Goal: Task Accomplishment & Management: Complete application form

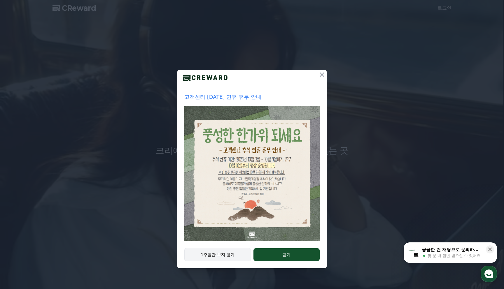
click at [230, 254] on button "1주일간 보지 않기" at bounding box center [217, 254] width 67 height 13
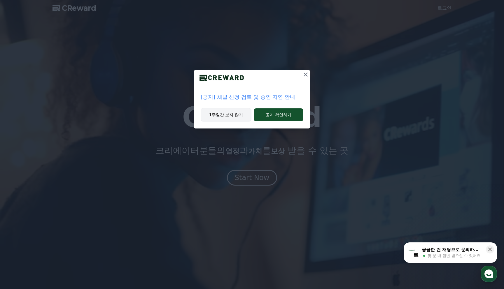
click at [241, 119] on button "1주일간 보지 않기" at bounding box center [226, 114] width 51 height 13
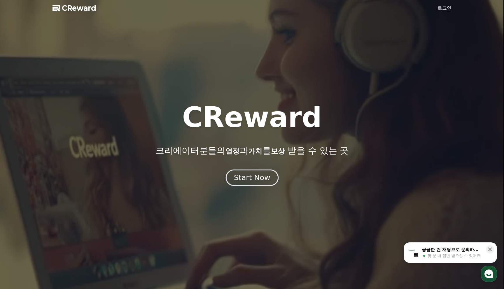
click at [255, 183] on button "Start Now" at bounding box center [252, 178] width 53 height 17
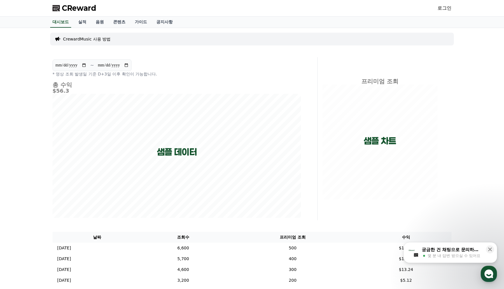
click at [447, 12] on div "로그인" at bounding box center [445, 8] width 14 height 9
click at [447, 10] on link "로그인" at bounding box center [445, 8] width 14 height 7
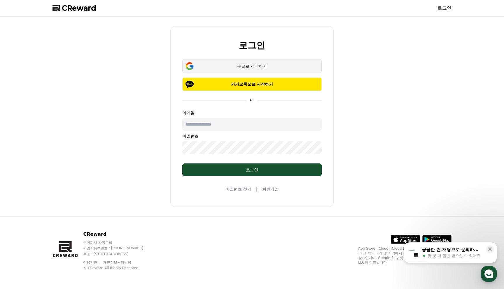
click at [257, 65] on div "구글로 시작하기" at bounding box center [252, 66] width 123 height 6
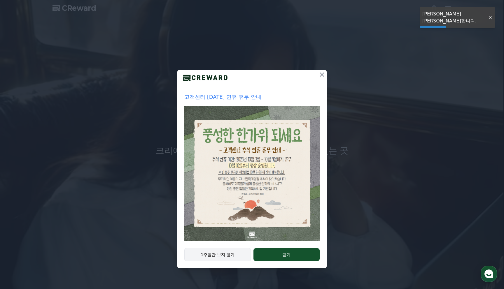
click at [214, 257] on button "1주일간 보지 않기" at bounding box center [217, 254] width 67 height 13
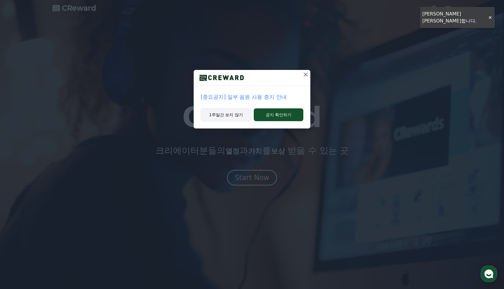
click at [234, 114] on button "1주일간 보지 않기" at bounding box center [226, 114] width 51 height 13
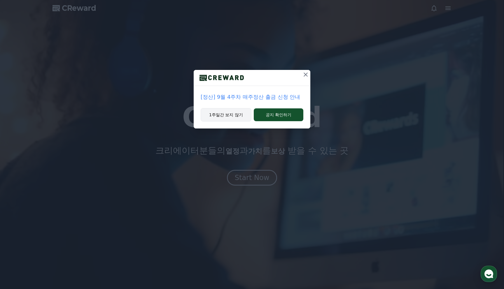
click at [229, 116] on button "1주일간 보지 않기" at bounding box center [226, 114] width 51 height 13
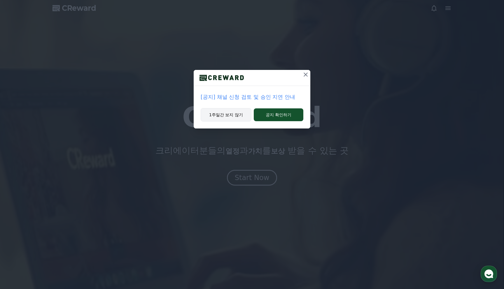
click at [238, 113] on button "1주일간 보지 않기" at bounding box center [226, 114] width 51 height 13
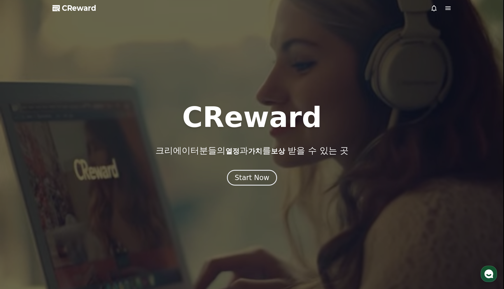
click at [250, 167] on div "CReward 크리에이터분들의 열정 과 가치 를 보상 받을 수 있는 곳 Start Now" at bounding box center [252, 145] width 504 height 82
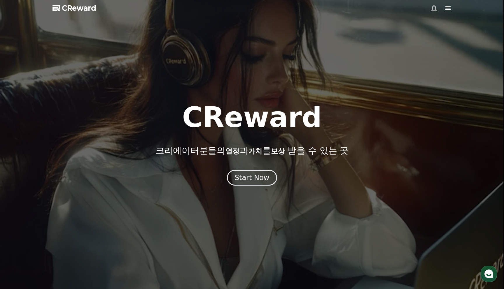
click at [250, 170] on div "CReward 크리에이터분들의 열정 과 가치 를 보상 받을 수 있는 곳 Start Now" at bounding box center [252, 145] width 504 height 82
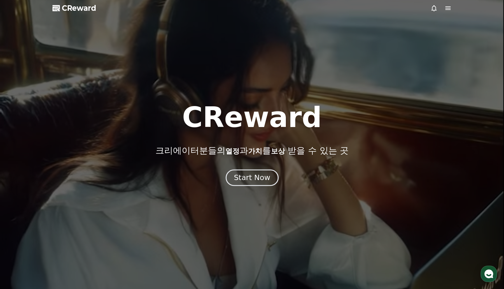
click at [250, 175] on div "Start Now" at bounding box center [252, 178] width 36 height 10
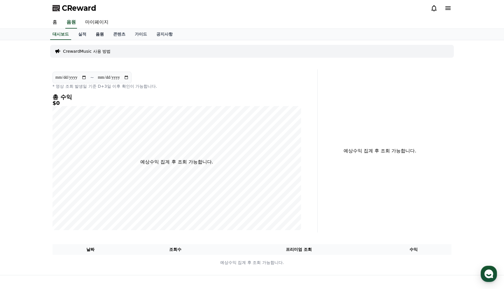
click at [93, 36] on link "음원" at bounding box center [100, 34] width 18 height 11
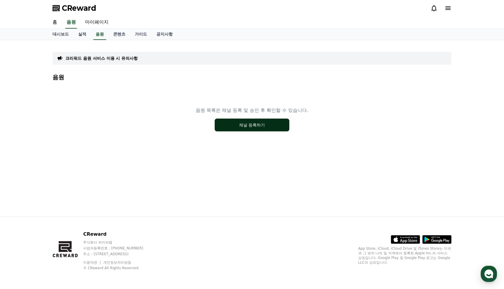
click at [271, 128] on button "채널 등록하기" at bounding box center [252, 125] width 75 height 13
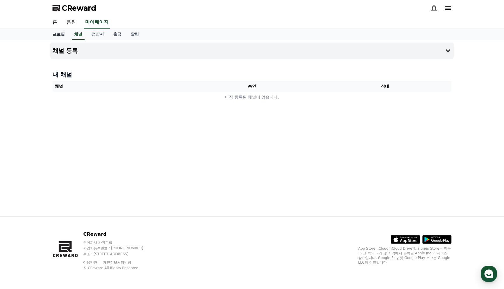
click at [62, 34] on link "프로필" at bounding box center [59, 34] width 22 height 11
select select "**********"
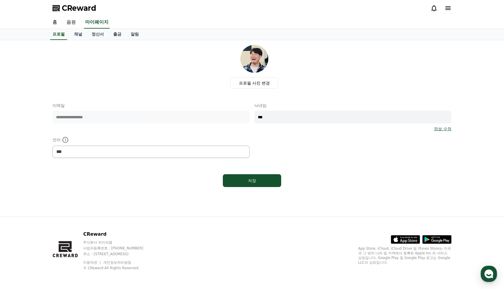
click at [151, 203] on div "**********" at bounding box center [252, 128] width 409 height 177
click at [77, 39] on link "채널" at bounding box center [78, 34] width 18 height 11
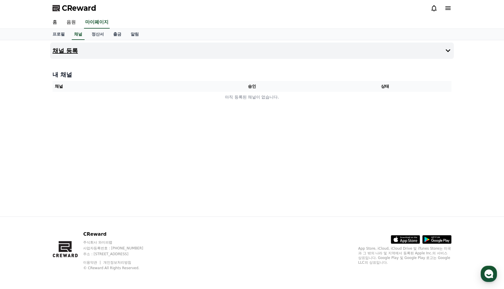
click at [86, 48] on button "채널 등록" at bounding box center [252, 51] width 404 height 16
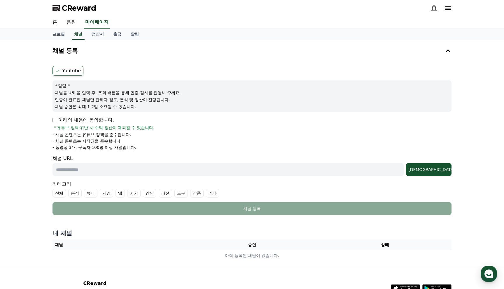
click at [27, 133] on div "채널 등록 Youtube * 알림 * 채널을 URL을 입력 후, 조회 버튼을 통해 인증 절차를 진행해 주세요. 인증이 완료된 채널만 관리자 검…" at bounding box center [252, 153] width 504 height 226
click at [152, 176] on form "Youtube * 알림 * 채널을 URL을 입력 후, 조회 버튼을 통해 인증 절차를 진행해 주세요. 인증이 완료된 채널만 관리자 검토, 분석 …" at bounding box center [252, 140] width 399 height 149
click at [156, 165] on input "text" at bounding box center [228, 169] width 351 height 13
paste input "**********"
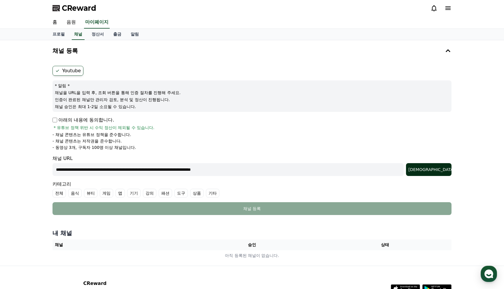
type input "**********"
click at [442, 172] on div "조회" at bounding box center [429, 170] width 41 height 6
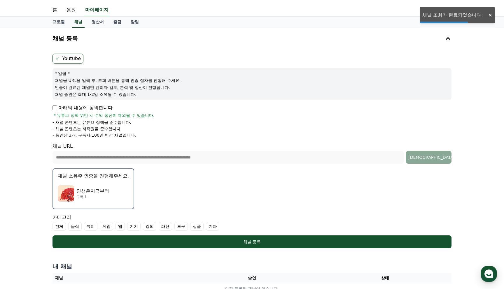
scroll to position [14, 0]
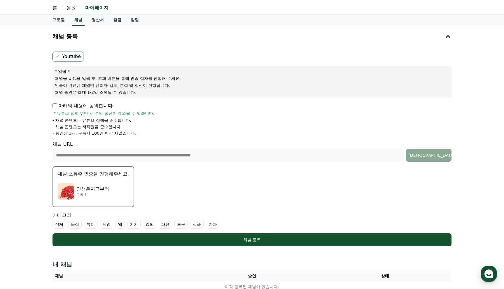
click at [28, 138] on div "**********" at bounding box center [252, 161] width 504 height 271
click at [57, 107] on p "아래의 내용에 동의합니다." at bounding box center [84, 105] width 62 height 7
click at [21, 128] on div "**********" at bounding box center [252, 161] width 504 height 271
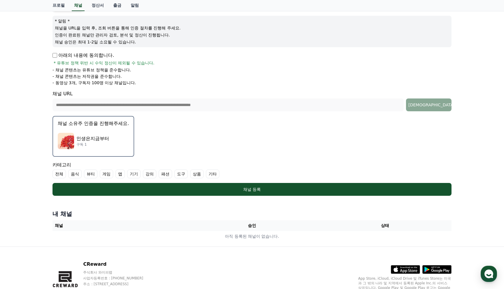
scroll to position [69, 0]
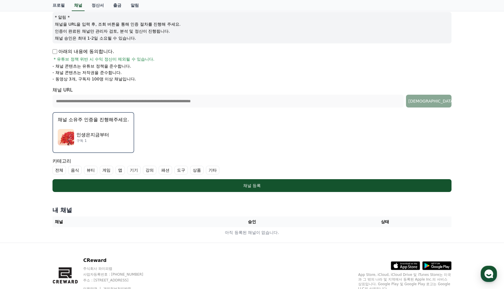
click at [278, 157] on form "**********" at bounding box center [252, 94] width 399 height 195
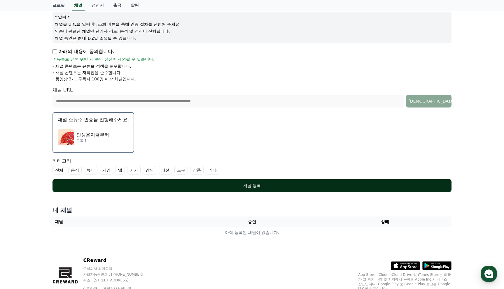
click at [266, 188] on div "채널 등록" at bounding box center [252, 186] width 376 height 6
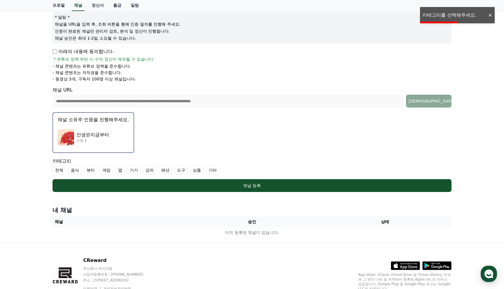
click at [203, 135] on form "**********" at bounding box center [252, 94] width 399 height 195
click at [490, 15] on div at bounding box center [490, 16] width 9 height 6
click at [206, 171] on label "기타" at bounding box center [212, 170] width 13 height 9
click at [255, 143] on form "**********" at bounding box center [252, 94] width 399 height 195
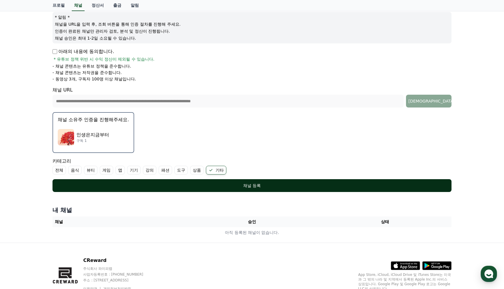
click at [259, 183] on div "채널 등록" at bounding box center [252, 186] width 376 height 6
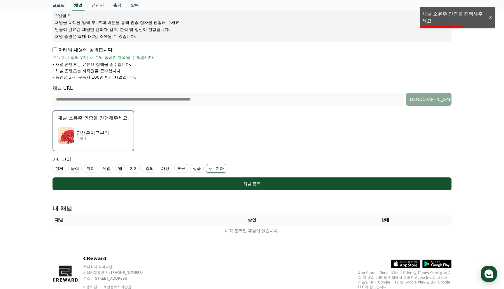
scroll to position [69, 0]
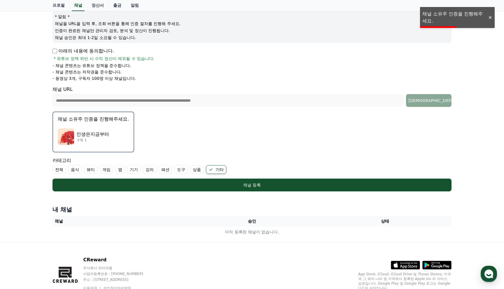
click at [86, 130] on div "인생은지금부터 구독 1" at bounding box center [93, 136] width 71 height 23
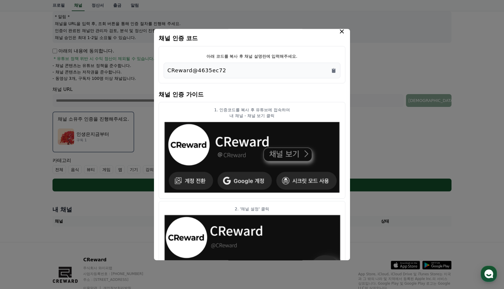
scroll to position [0, 0]
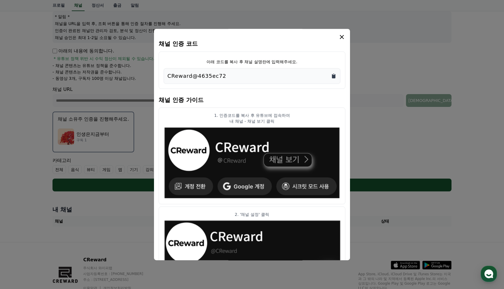
click at [334, 77] on icon "Copy to clipboard" at bounding box center [334, 76] width 4 height 4
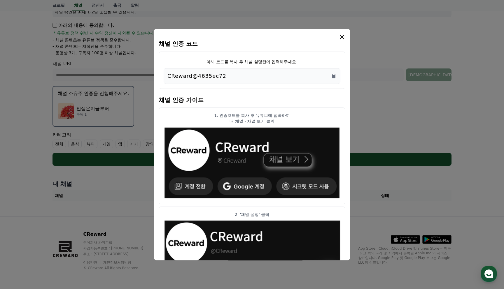
click at [342, 35] on icon "modal" at bounding box center [342, 37] width 7 height 7
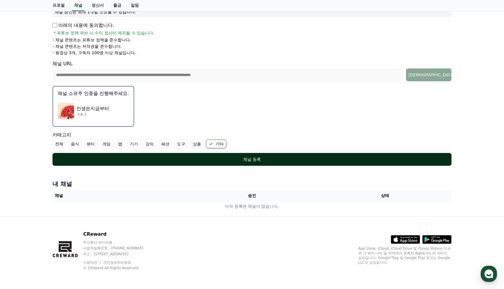
click at [268, 164] on button "채널 등록" at bounding box center [252, 159] width 399 height 13
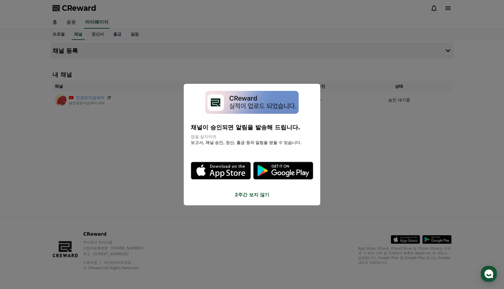
click at [143, 165] on button "close modal" at bounding box center [252, 144] width 504 height 289
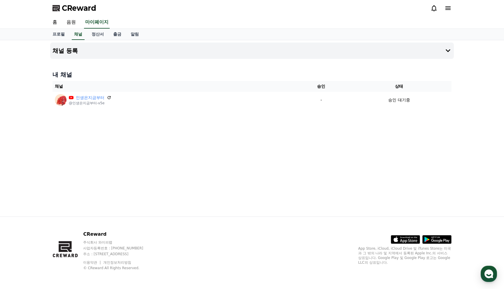
click at [188, 165] on div "채널 등록 내 채널 채널 승인 상태 인생은지금부터 @인생은지금부터-v5e - 승인 대기중" at bounding box center [252, 128] width 409 height 177
click at [446, 8] on icon at bounding box center [448, 8] width 5 height 4
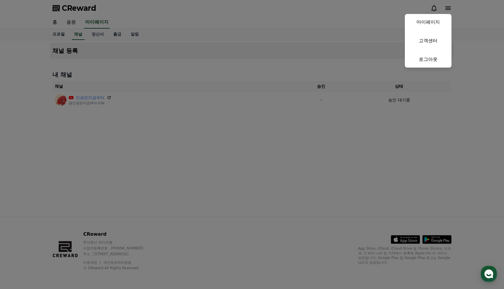
click at [67, 4] on button "close" at bounding box center [252, 144] width 504 height 289
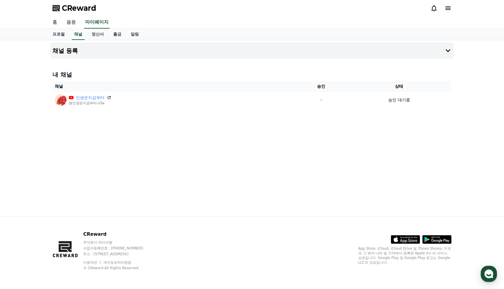
click at [56, 23] on link "홈" at bounding box center [55, 22] width 14 height 12
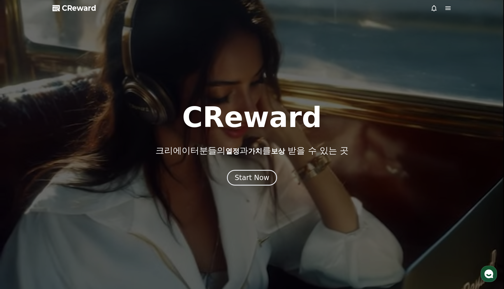
click at [442, 12] on div at bounding box center [252, 144] width 504 height 289
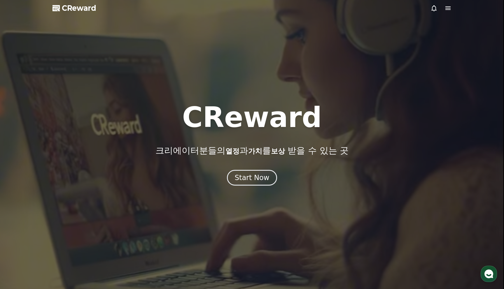
click at [451, 8] on icon at bounding box center [448, 8] width 7 height 7
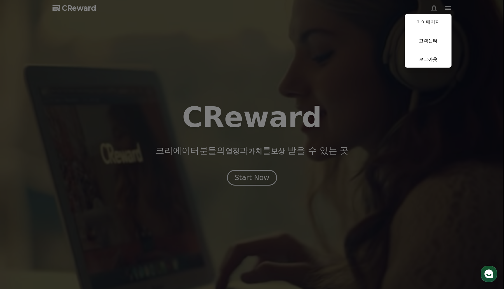
click at [91, 46] on button "close" at bounding box center [252, 144] width 504 height 289
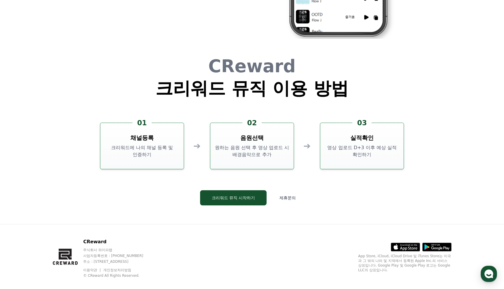
scroll to position [1581, 0]
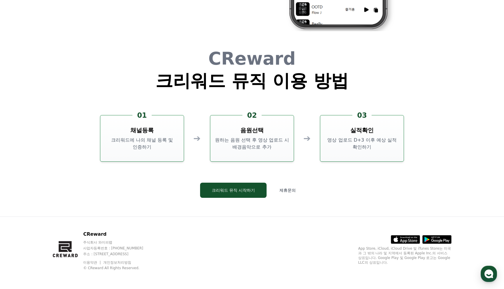
click at [217, 226] on div "CReward 주식회사 와이피랩 사업자등록번호 : 655-81-03655 주소 : 경기도 김포시 양촌읍 양곡로 495, 3층 305-비이16호…" at bounding box center [252, 253] width 409 height 72
click at [245, 192] on button "크리워드 뮤직 시작하기" at bounding box center [233, 190] width 67 height 15
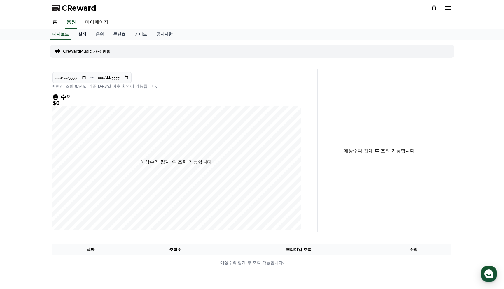
click at [79, 38] on link "실적" at bounding box center [83, 34] width 18 height 11
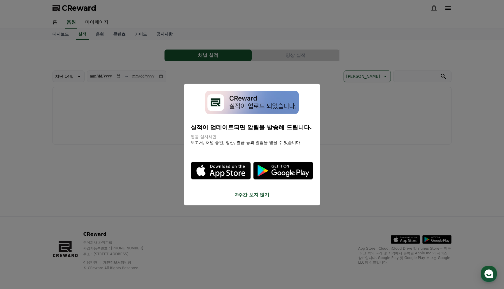
click at [99, 138] on button "close modal" at bounding box center [252, 144] width 504 height 289
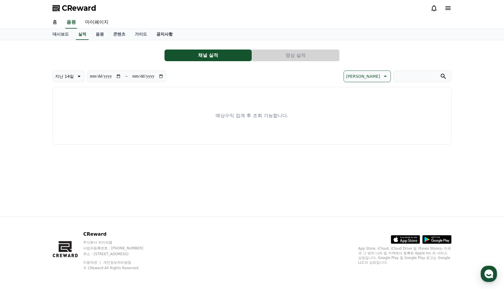
click at [153, 32] on link "공지사항" at bounding box center [165, 34] width 26 height 11
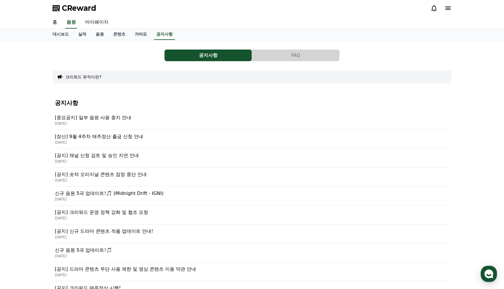
click at [137, 34] on link "가이드" at bounding box center [141, 34] width 22 height 11
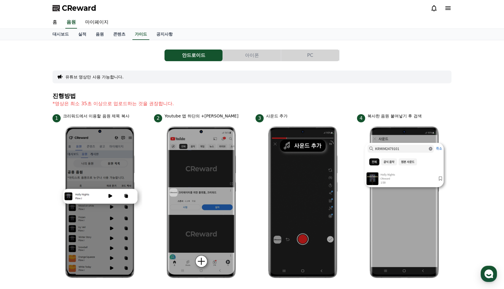
click at [250, 58] on button "아이폰" at bounding box center [252, 56] width 58 height 12
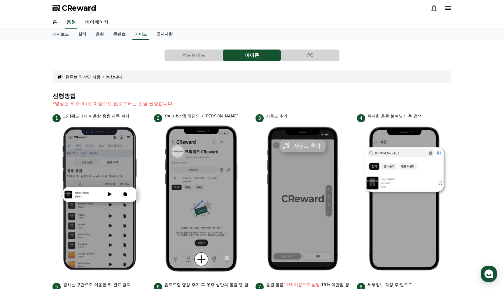
click at [308, 57] on button "PC" at bounding box center [310, 56] width 58 height 12
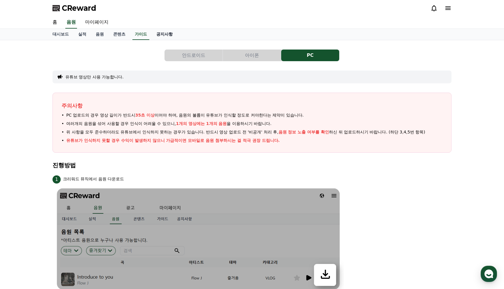
click at [156, 36] on link "공지사항" at bounding box center [165, 34] width 26 height 11
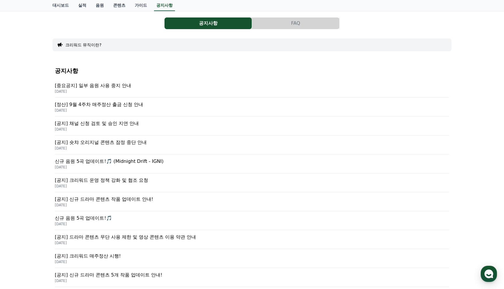
scroll to position [32, 0]
click at [112, 126] on p "[공지] 채널 신청 검토 및 승인 지연 안내" at bounding box center [252, 123] width 395 height 7
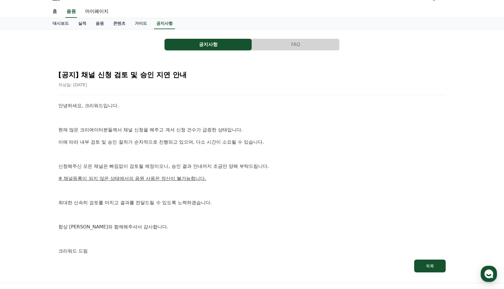
scroll to position [11, 0]
click at [210, 194] on p at bounding box center [252, 191] width 388 height 8
click at [207, 199] on p "최대한 신속히 검토를 마치고 결과를 전달드릴 수 있도록 노력하겠습니다." at bounding box center [252, 203] width 388 height 8
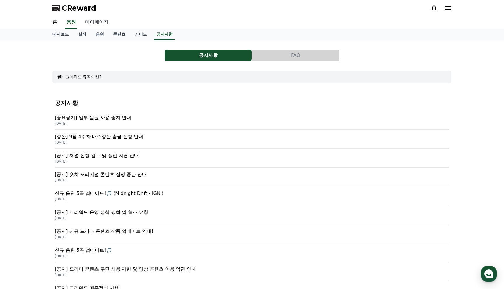
click at [93, 22] on link "마이페이지" at bounding box center [97, 22] width 33 height 12
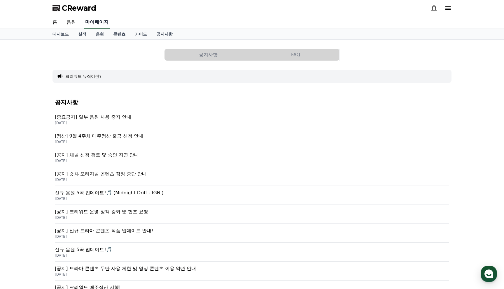
select select "**********"
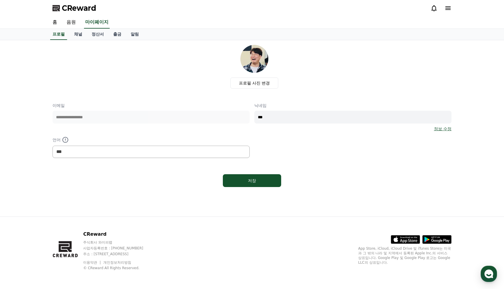
click at [182, 80] on div "프로필 사진 변경" at bounding box center [254, 67] width 395 height 44
click at [98, 37] on link "정산서" at bounding box center [98, 34] width 22 height 11
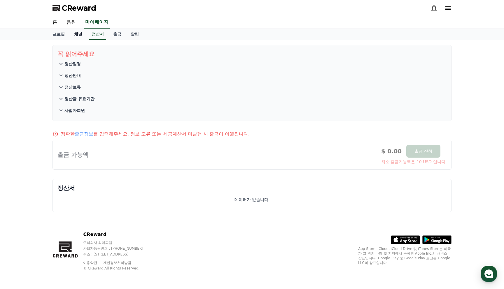
click at [70, 38] on link "채널" at bounding box center [78, 34] width 18 height 11
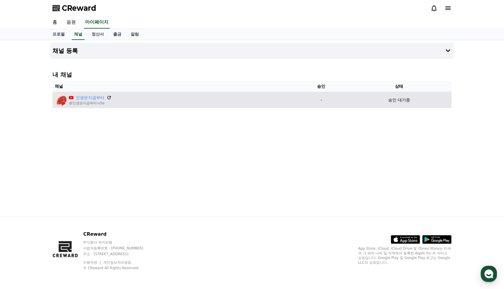
click at [107, 98] on icon at bounding box center [109, 97] width 5 height 5
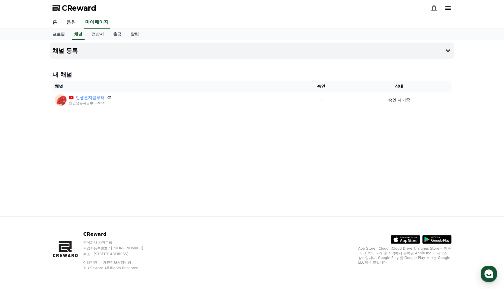
click at [256, 163] on div "채널 등록 내 채널 채널 승인 상태 인생은지금부터 @인생은지금부터-v5e - 승인 대기중" at bounding box center [252, 128] width 409 height 177
click at [235, 159] on div "채널 등록 내 채널 채널 승인 상태 인생은지금부터 @인생은지금부터-v5e - 승인 대기중" at bounding box center [252, 128] width 409 height 177
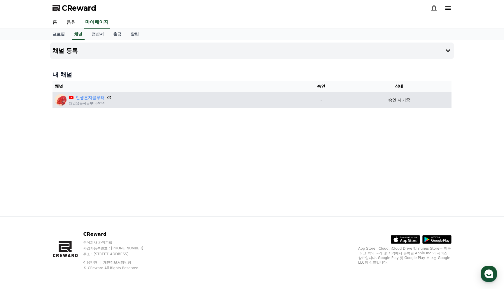
click at [107, 98] on icon at bounding box center [109, 97] width 5 height 5
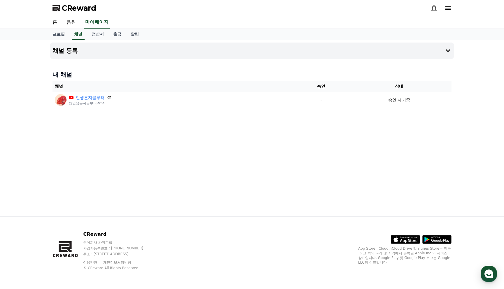
click at [250, 165] on div "채널 등록 내 채널 채널 승인 상태 인생은지금부터 @인생은지금부터-v5e - 승인 대기중" at bounding box center [252, 128] width 409 height 177
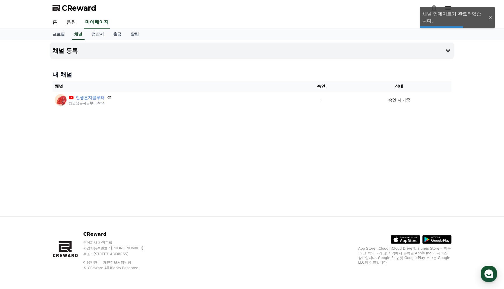
click at [245, 167] on div "채널 등록 내 채널 채널 승인 상태 인생은지금부터 @인생은지금부터-v5e - 승인 대기중" at bounding box center [252, 128] width 409 height 177
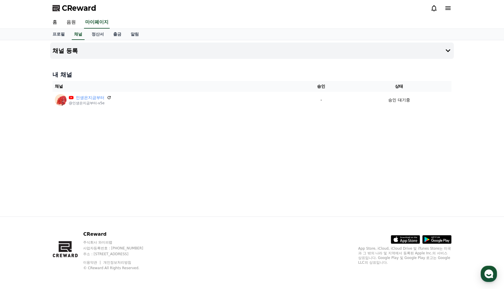
click at [214, 193] on div "채널 등록 내 채널 채널 승인 상태 인생은지금부터 @인생은지금부터-v5e - 승인 대기중" at bounding box center [252, 128] width 409 height 177
